Goal: Find contact information: Find contact information

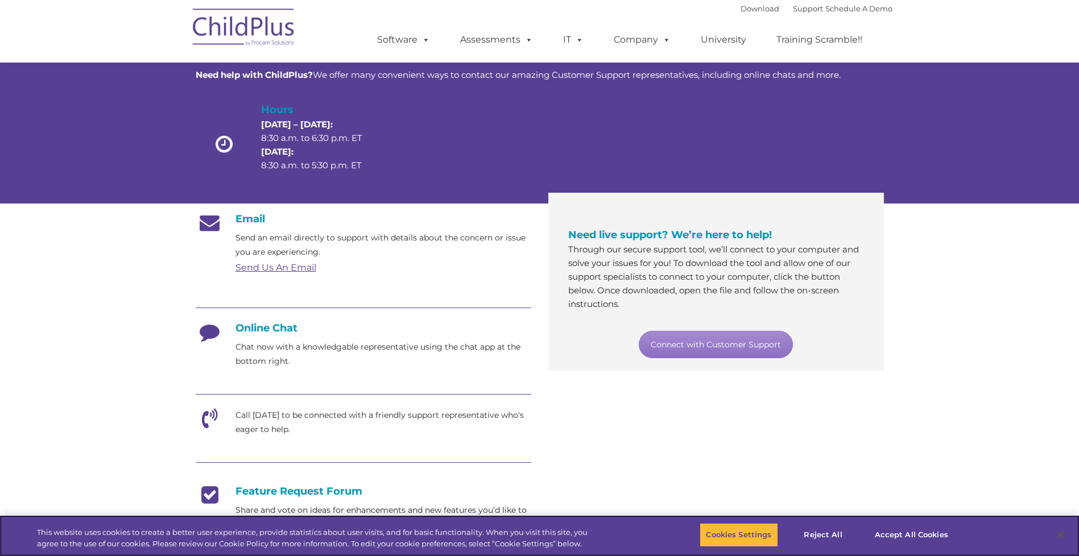
scroll to position [57, 0]
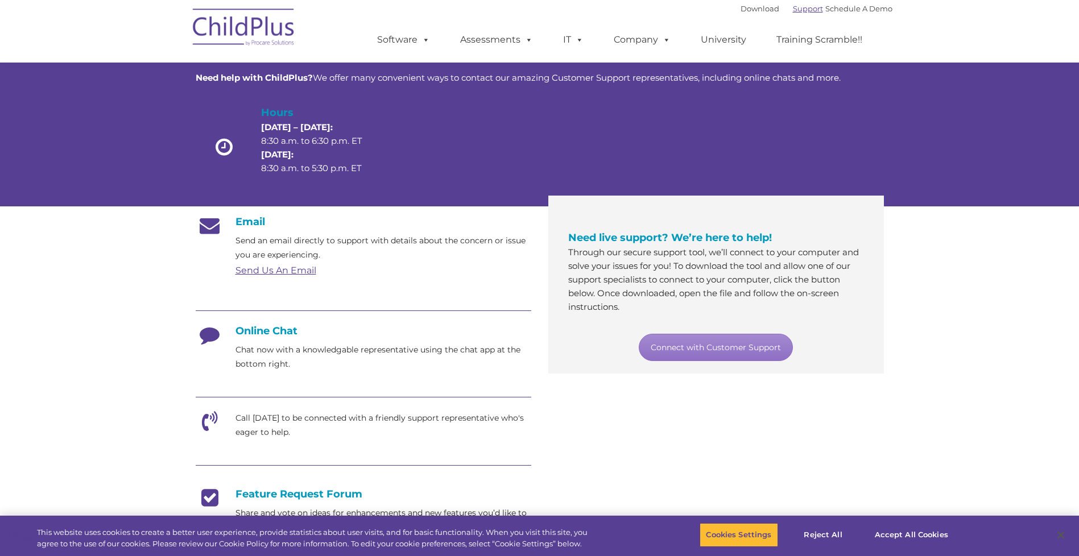
click at [793, 9] on link "Support" at bounding box center [808, 8] width 30 height 9
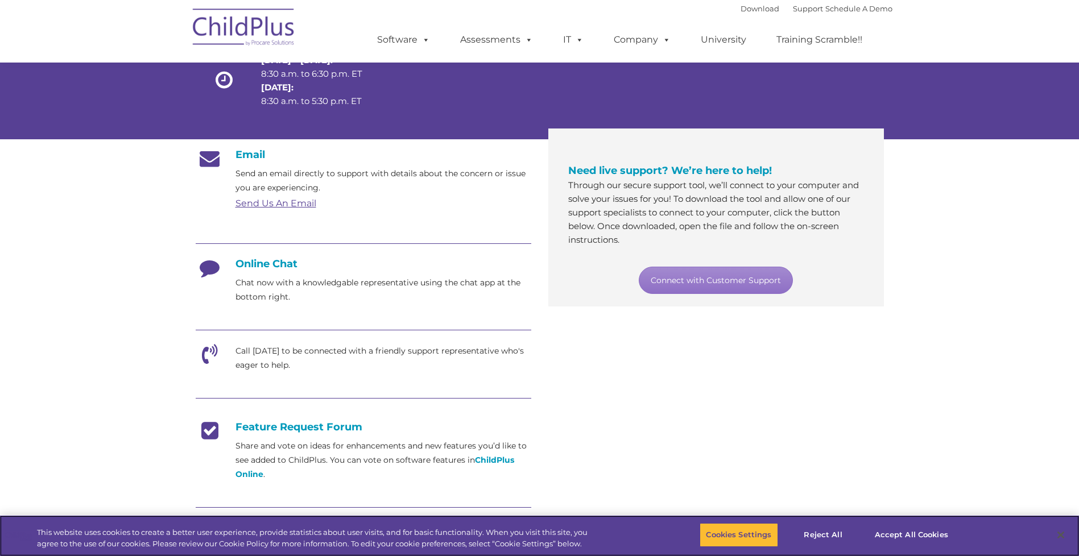
scroll to position [122, 0]
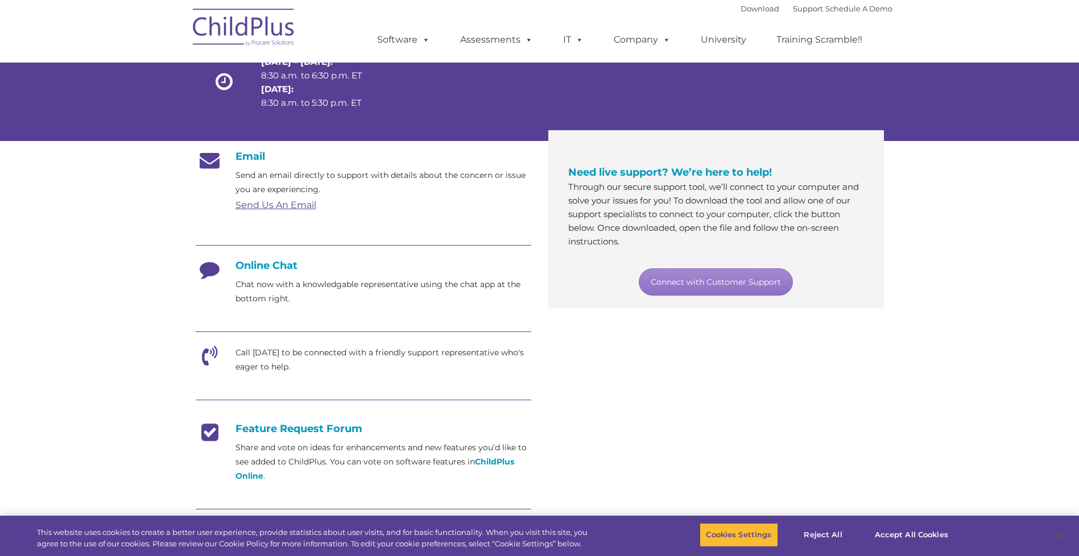
click at [284, 203] on link "Send Us An Email" at bounding box center [275, 205] width 81 height 11
